Goal: Find specific page/section: Find specific page/section

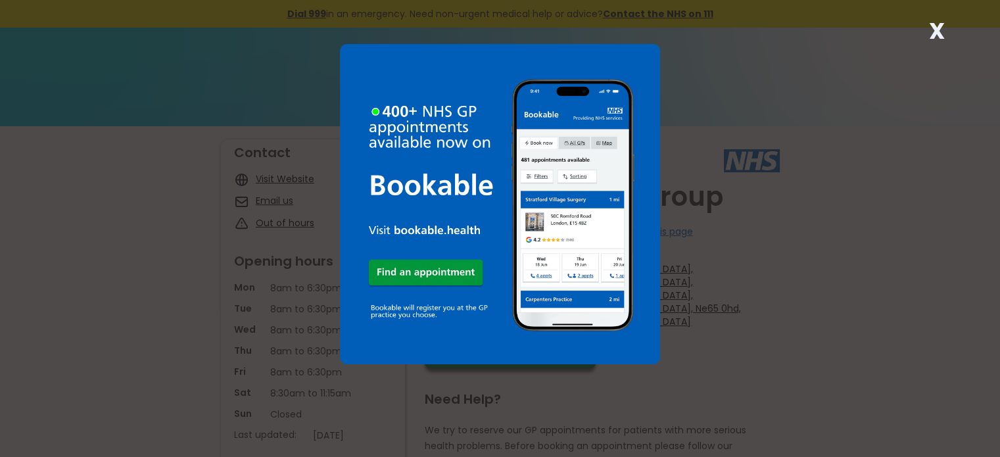
click at [736, 323] on div "X" at bounding box center [500, 228] width 1000 height 457
click at [933, 26] on strong "X" at bounding box center [937, 31] width 16 height 32
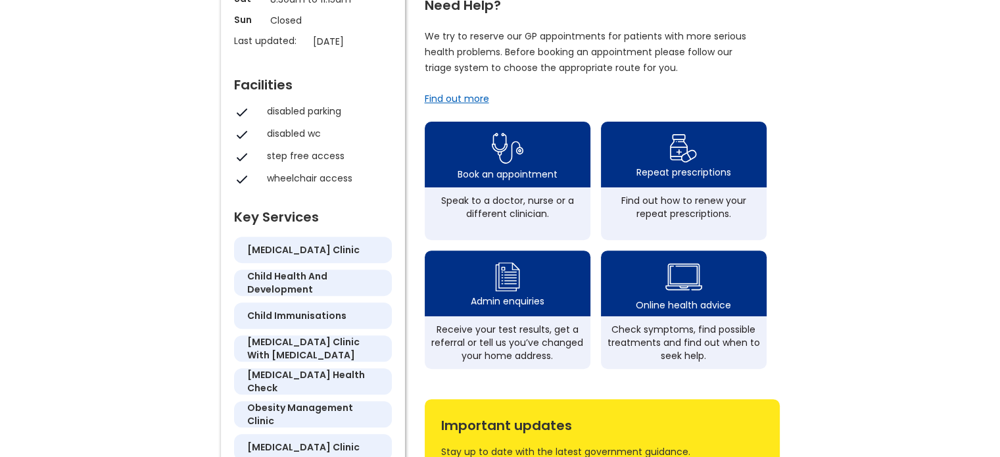
scroll to position [394, 0]
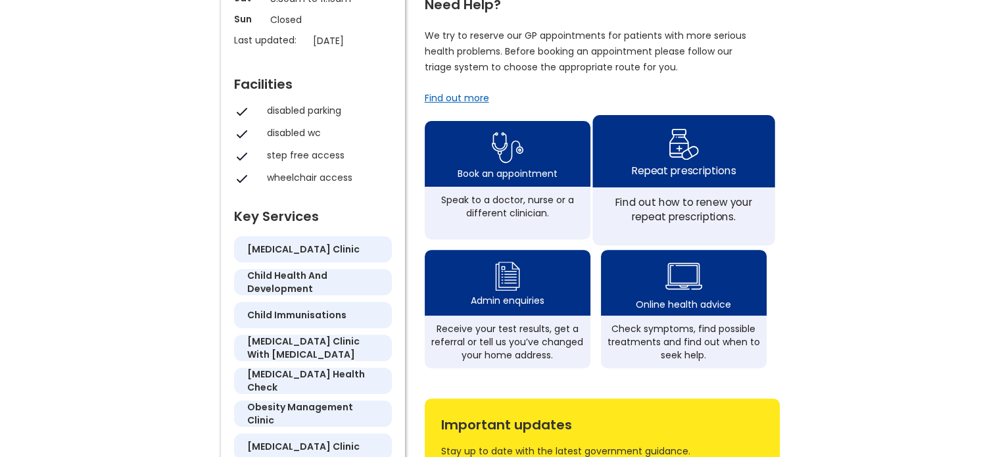
click at [699, 195] on div "Find out how to renew your repeat prescriptions." at bounding box center [683, 209] width 168 height 29
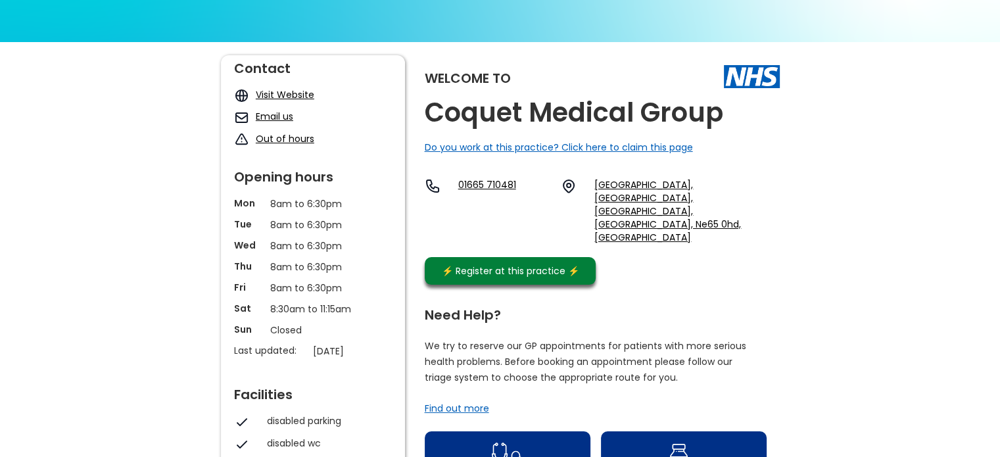
scroll to position [66, 0]
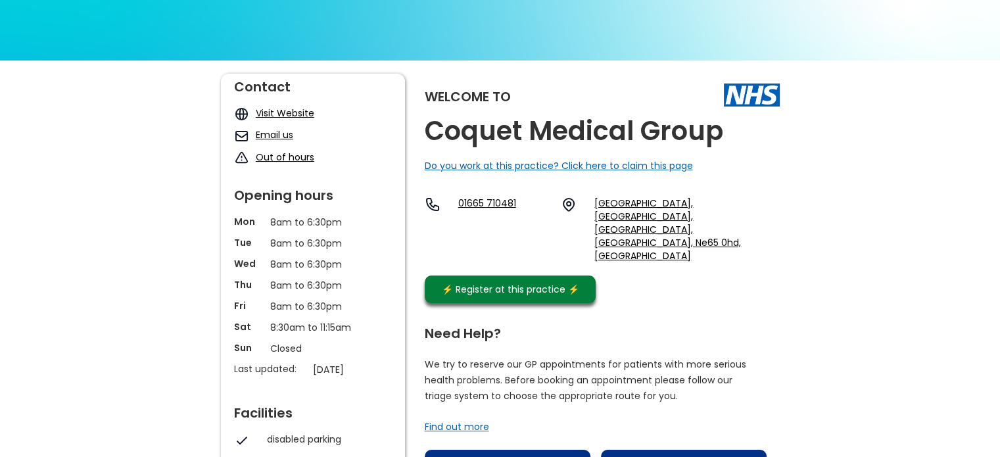
click at [292, 114] on link "Visit Website" at bounding box center [285, 112] width 58 height 13
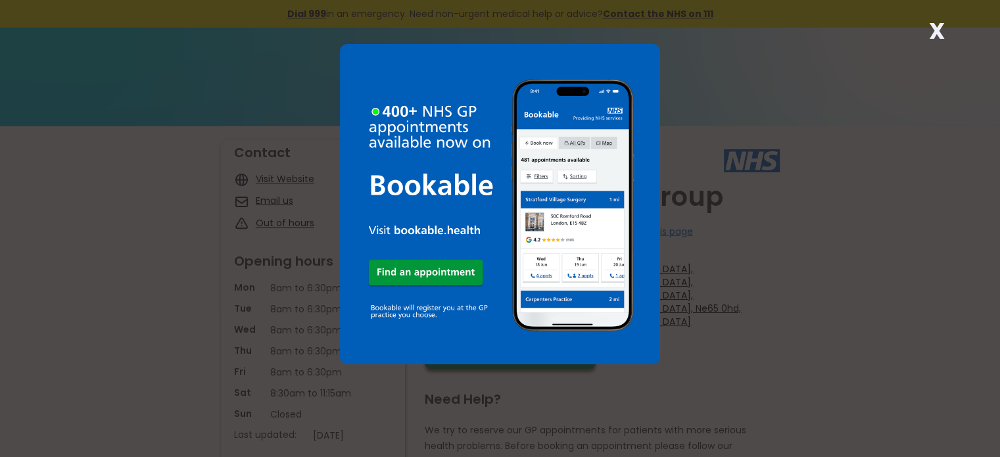
click at [938, 28] on strong "X" at bounding box center [937, 31] width 16 height 32
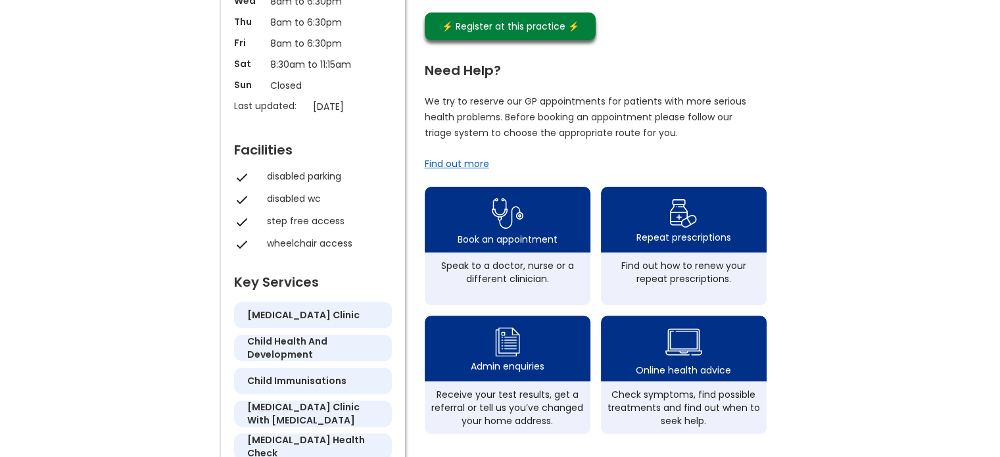
scroll to position [394, 0]
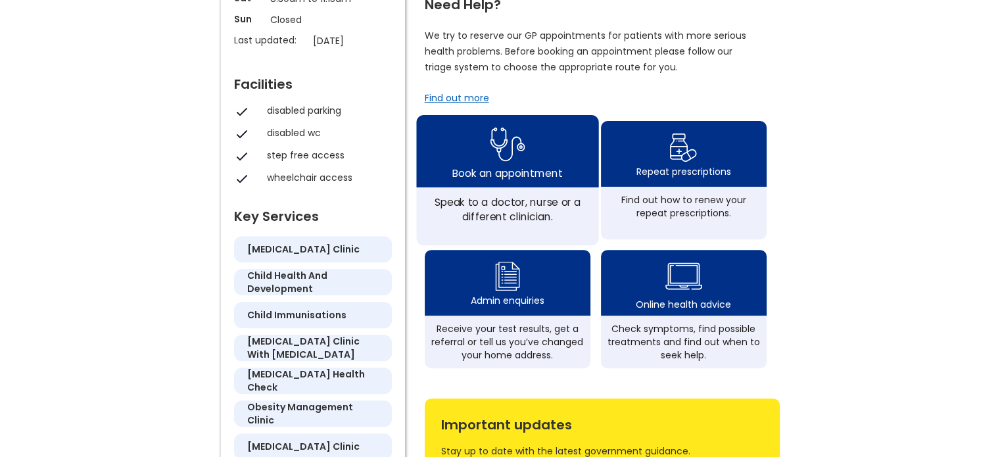
click at [505, 187] on div "Speak to a doctor, nurse or a different clinician." at bounding box center [507, 216] width 182 height 58
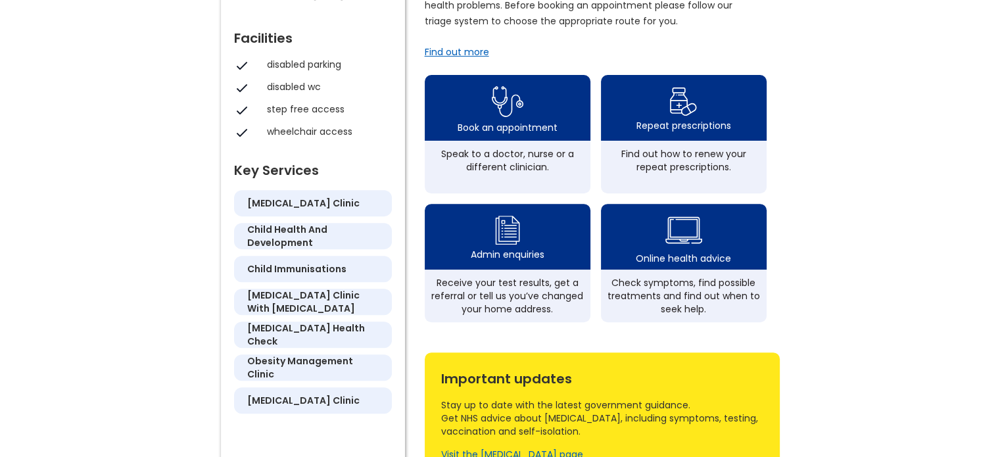
scroll to position [460, 0]
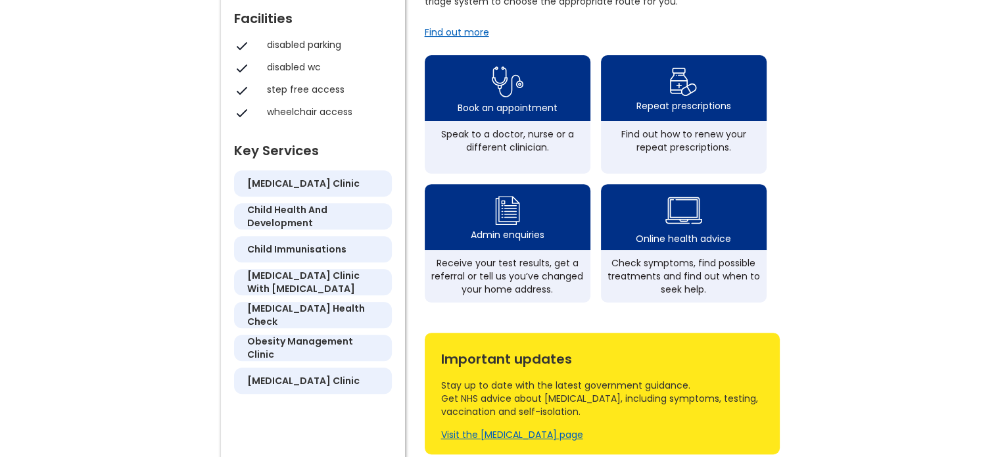
click at [304, 320] on h5 "[MEDICAL_DATA] health check" at bounding box center [312, 315] width 131 height 26
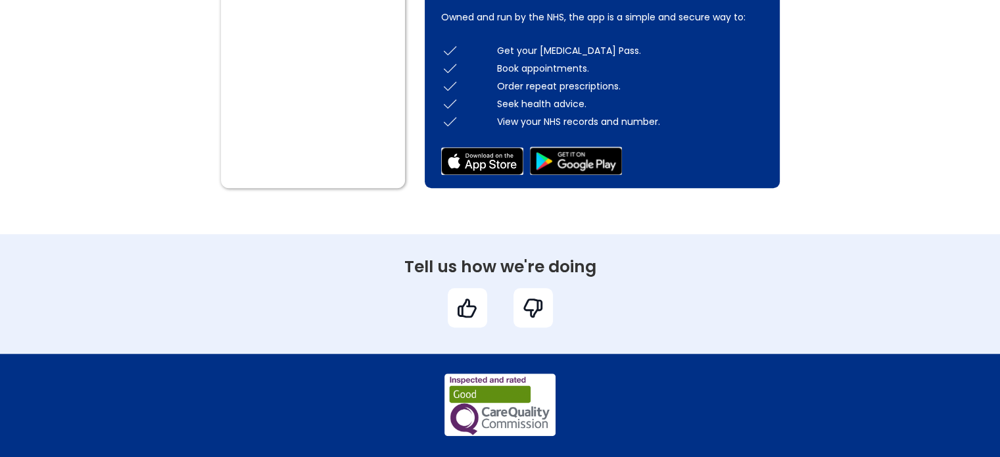
scroll to position [985, 0]
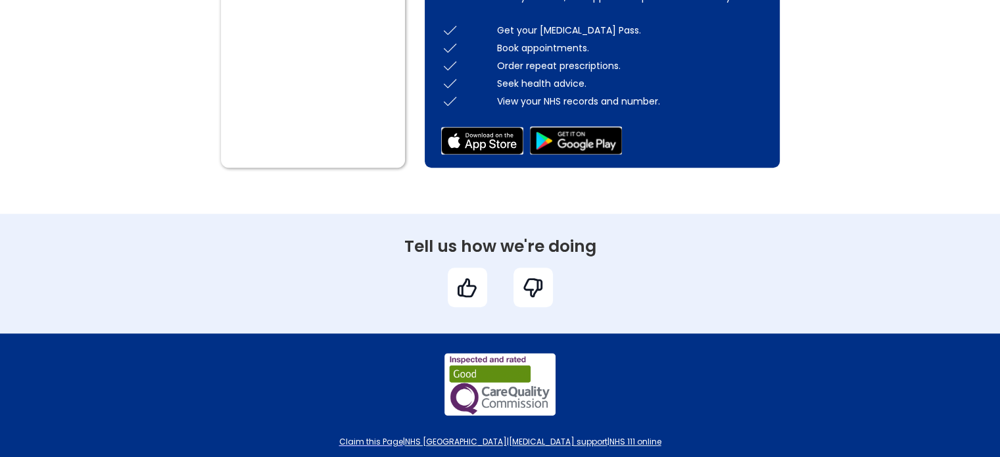
click at [522, 276] on img at bounding box center [532, 287] width 23 height 23
